Goal: Task Accomplishment & Management: Complete application form

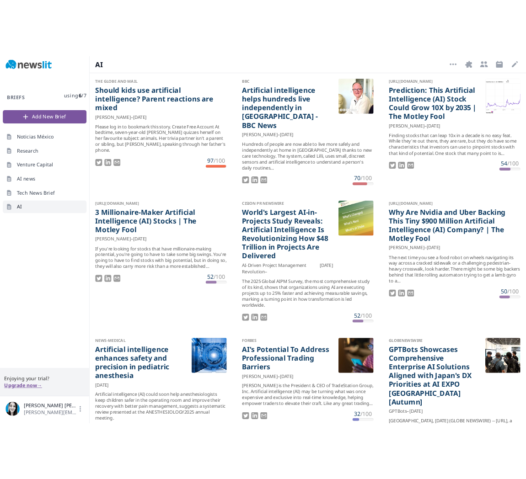
scroll to position [2, 0]
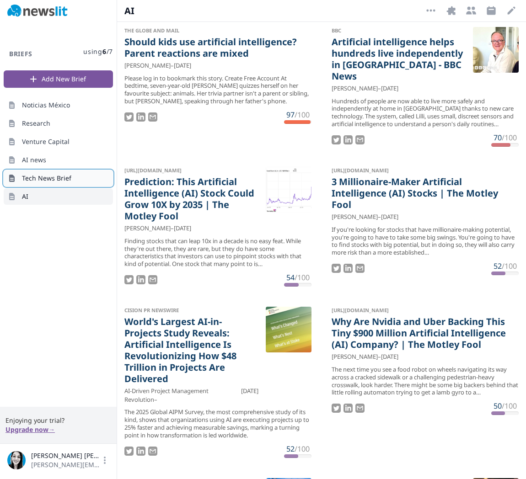
click at [37, 179] on span "Tech News Brief" at bounding box center [46, 178] width 49 height 9
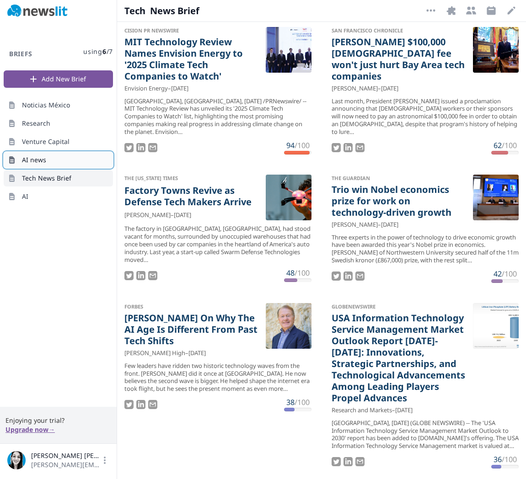
click at [30, 157] on span "AI news" at bounding box center [34, 159] width 24 height 9
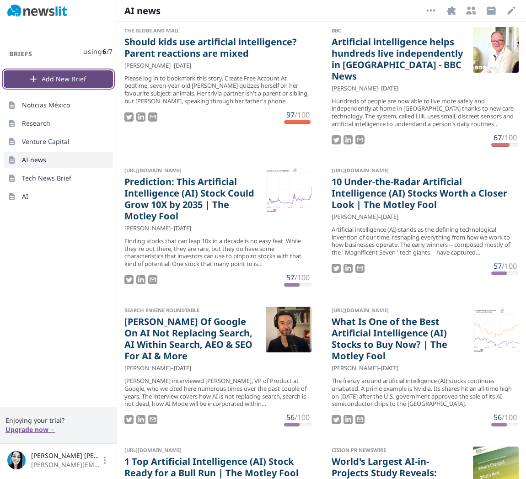
click at [60, 77] on button "Add New Brief" at bounding box center [58, 78] width 109 height 17
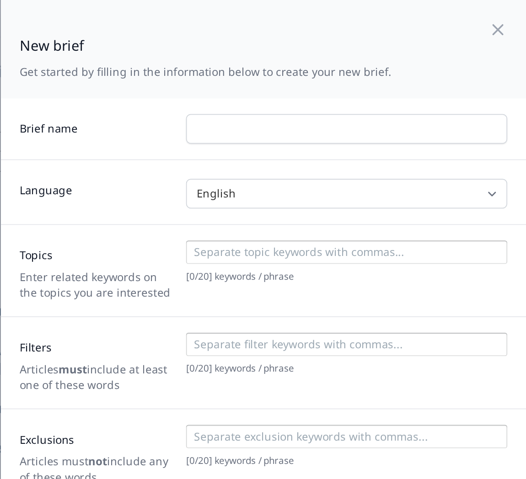
click at [422, 45] on p "Get started by filling in the information below to create your new brief." at bounding box center [338, 41] width 218 height 9
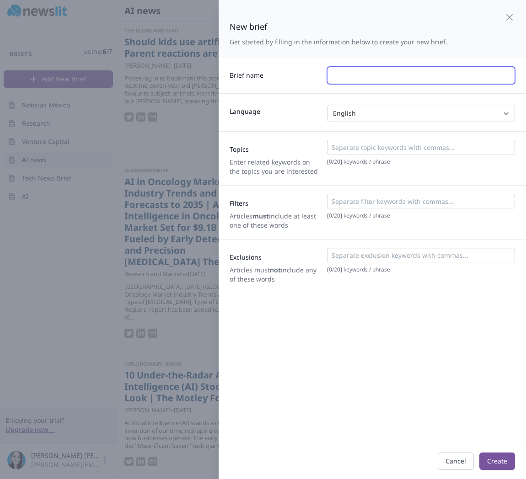
click at [406, 76] on input "text" at bounding box center [421, 75] width 188 height 17
type input "NEWS"
click at [342, 149] on input at bounding box center [420, 147] width 182 height 9
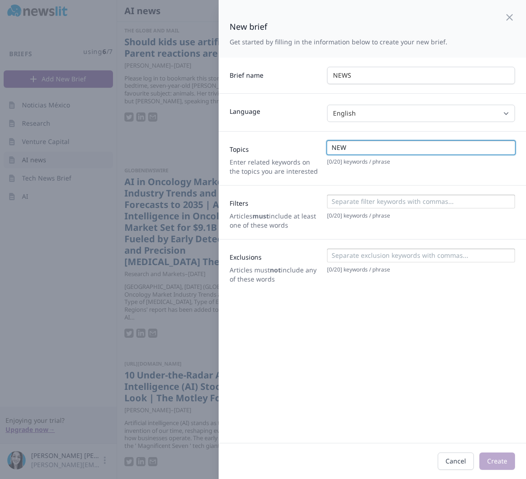
type input "NEWS"
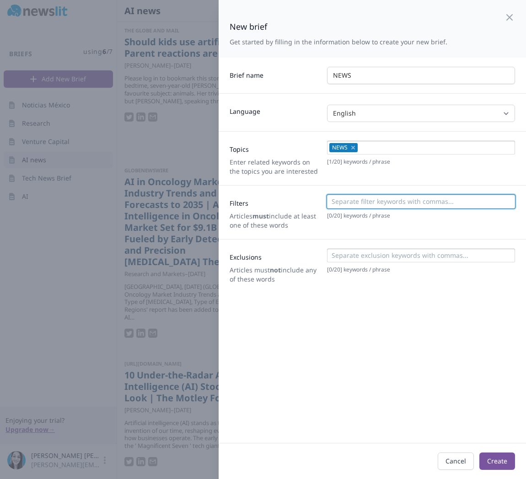
click at [337, 197] on input at bounding box center [420, 201] width 182 height 9
type input "P"
type input "politics"
type input "tech"
type input "tools"
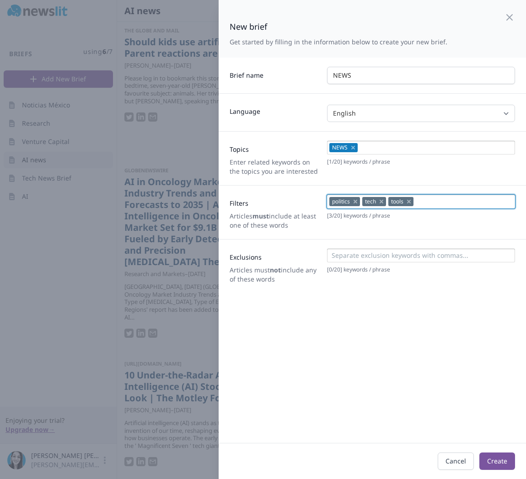
click at [343, 255] on input at bounding box center [420, 255] width 182 height 9
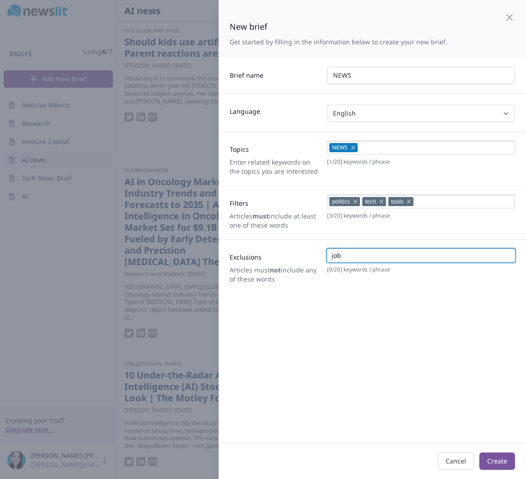
type input "jobs"
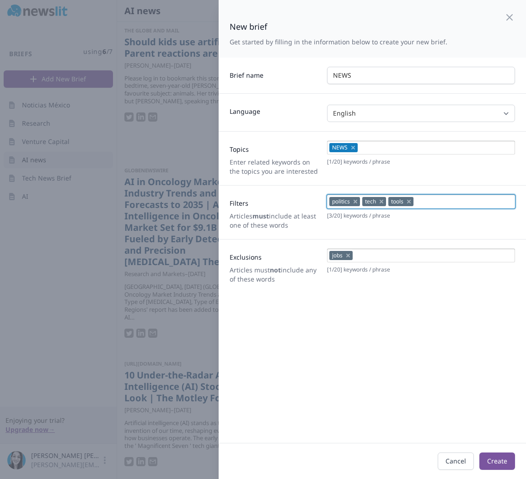
click at [434, 203] on input at bounding box center [463, 201] width 96 height 9
click at [502, 459] on button "Create" at bounding box center [497, 461] width 36 height 17
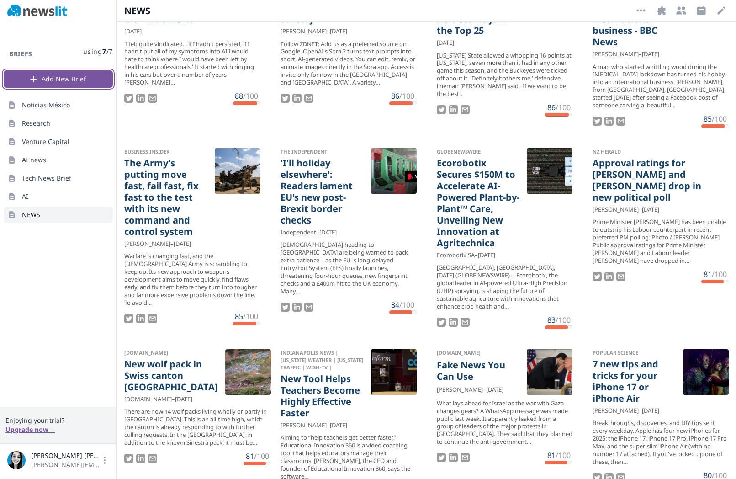
scroll to position [2019, 0]
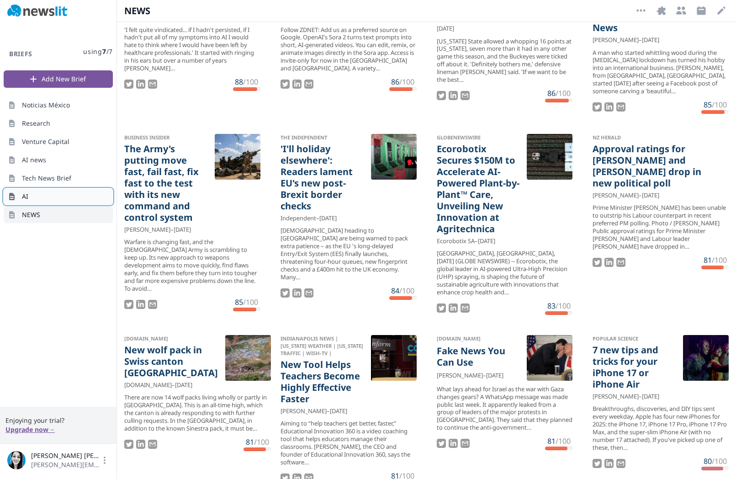
click at [25, 197] on span "AI" at bounding box center [25, 196] width 6 height 9
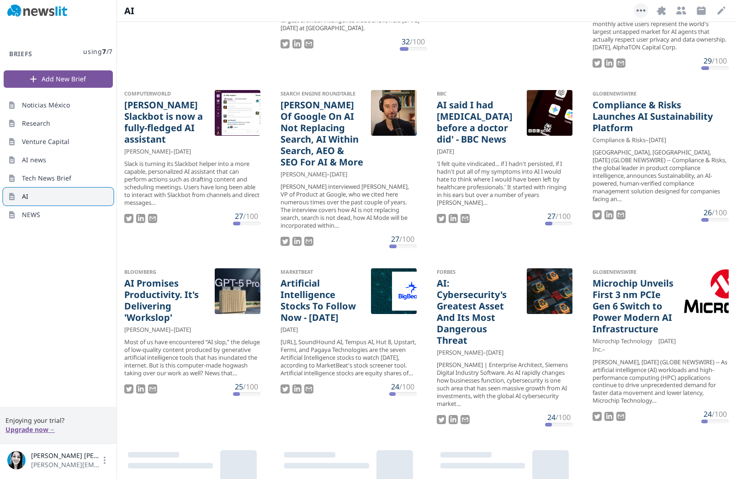
scroll to position [691, 0]
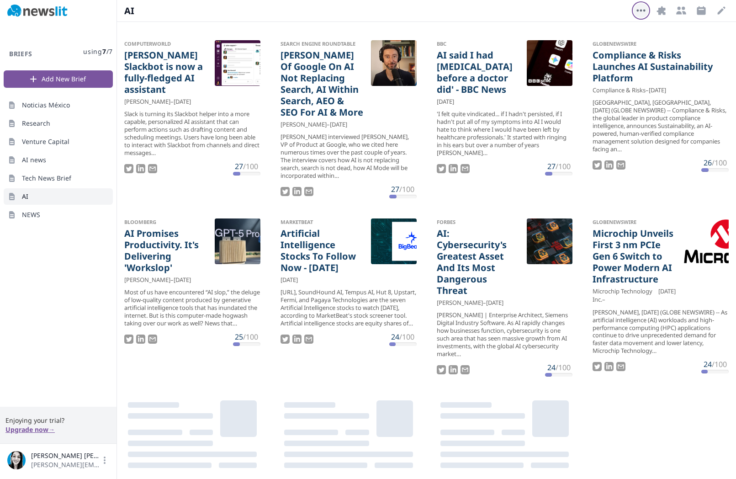
click at [639, 12] on icon "button" at bounding box center [641, 10] width 11 height 11
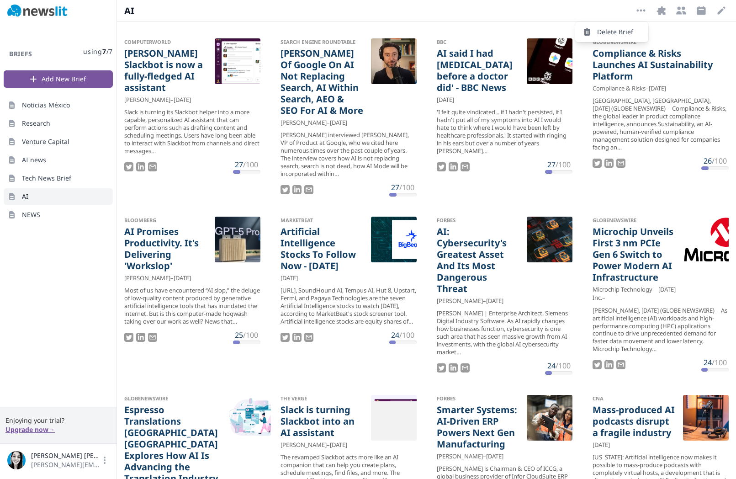
scroll to position [840, 0]
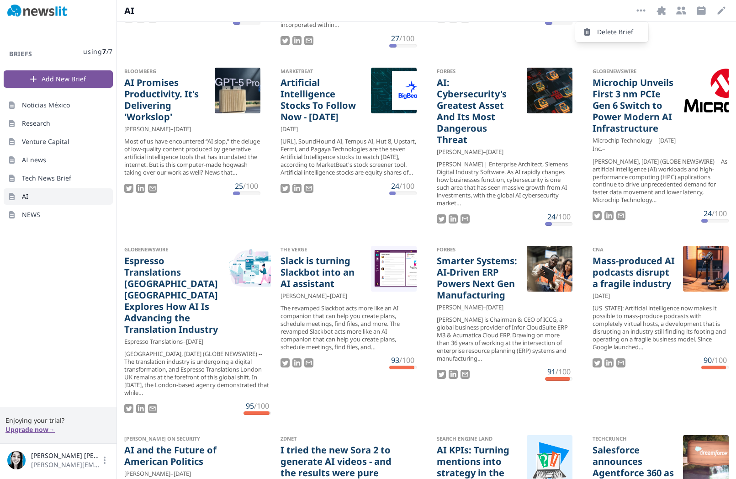
click at [607, 31] on button "Delete Brief" at bounding box center [611, 32] width 73 height 16
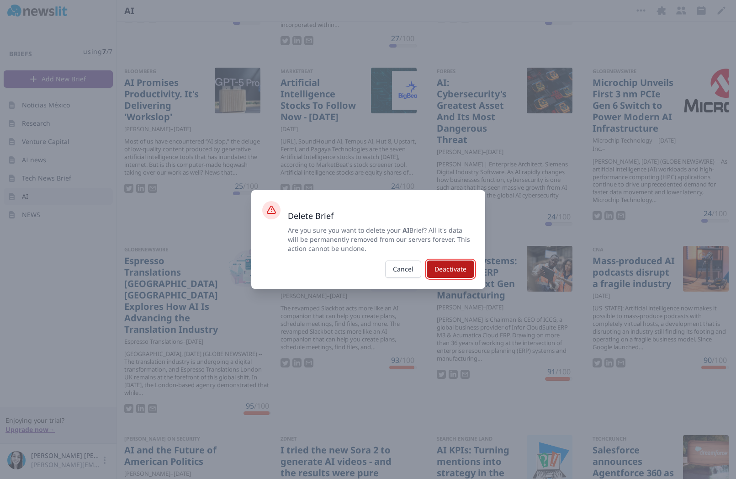
click at [452, 269] on button "Deactivate" at bounding box center [451, 269] width 48 height 17
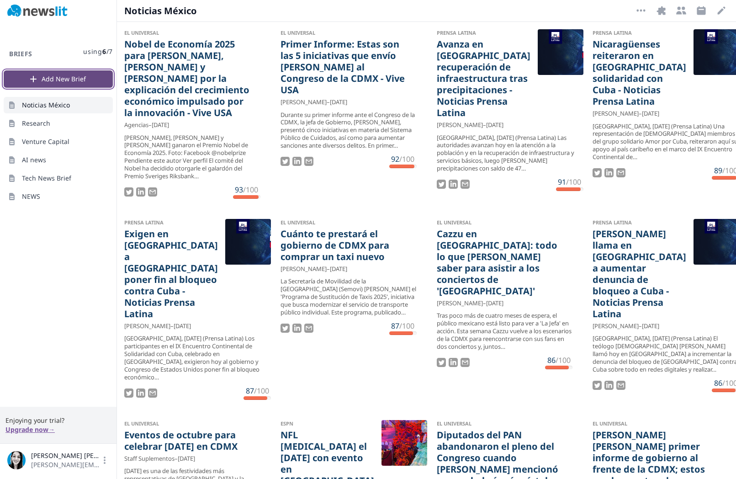
click at [63, 84] on button "Add New Brief" at bounding box center [58, 78] width 109 height 17
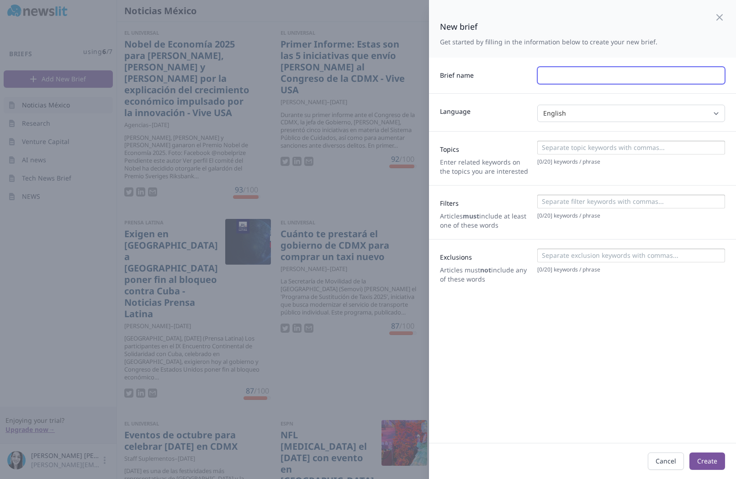
click at [587, 76] on input "text" at bounding box center [632, 75] width 188 height 17
type input "top news"
click at [586, 152] on input at bounding box center [631, 147] width 182 height 9
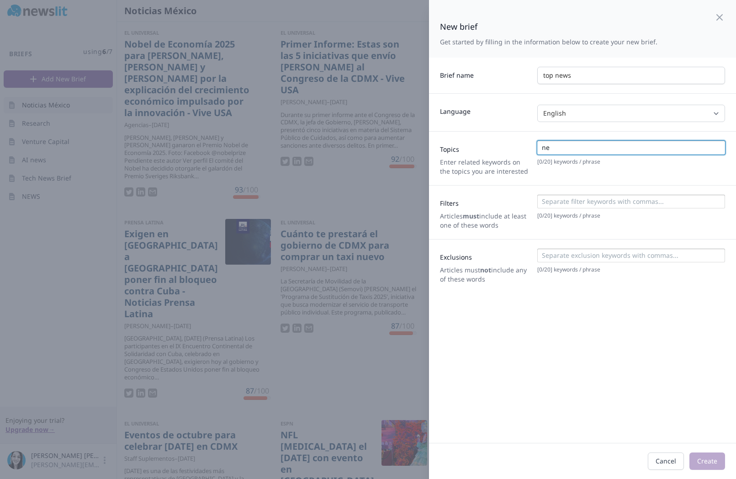
type input "n"
type input "politics"
type input "tech"
type input "health"
click at [569, 202] on input at bounding box center [631, 201] width 182 height 9
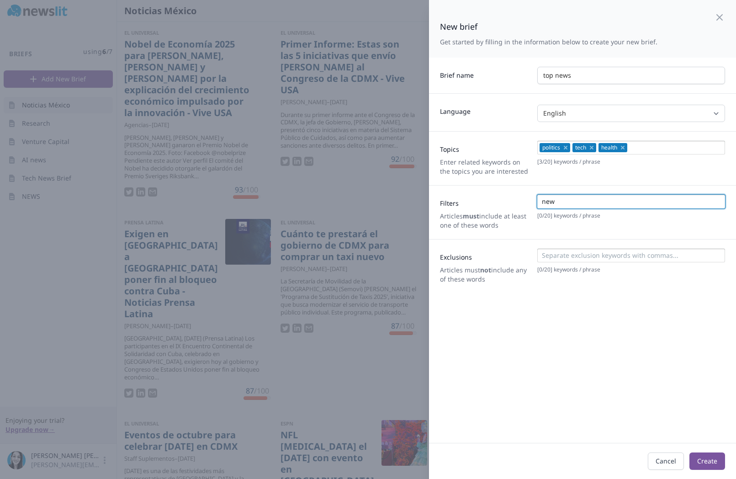
type input "news"
type input "latest"
type input "today"
type input "insights"
click at [573, 262] on div at bounding box center [631, 256] width 182 height 11
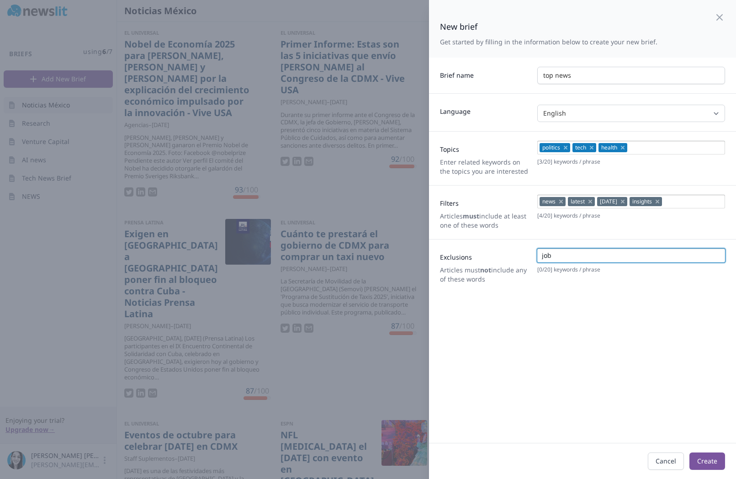
type input "jobs"
type input "tools"
type input "sale"
click at [686, 460] on button "Create" at bounding box center [708, 461] width 36 height 17
